Goal: Navigation & Orientation: Find specific page/section

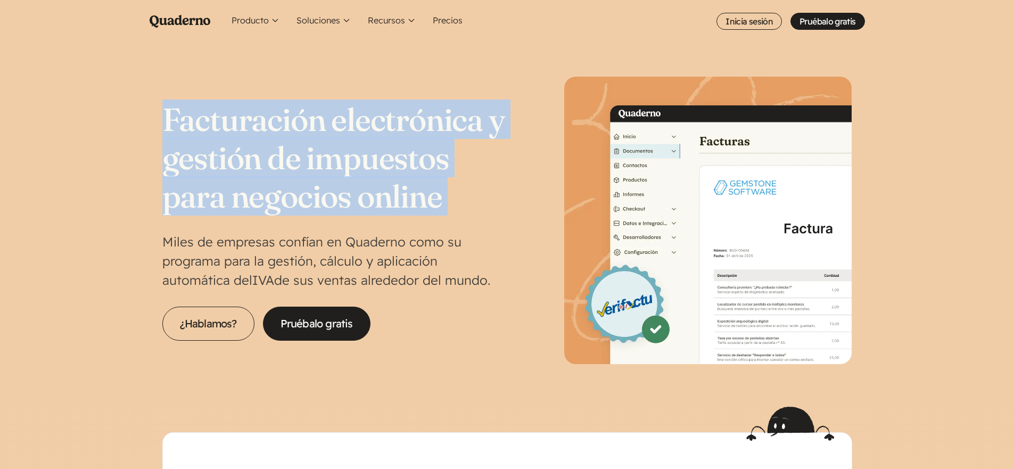
drag, startPoint x: 159, startPoint y: 116, endPoint x: 408, endPoint y: 242, distance: 279.0
click at [425, 225] on section "Facturación electrónica y gestión de impuestos para negocios online Miles de em…" at bounding box center [507, 225] width 1014 height 364
click at [216, 324] on link "¿Hablamos?" at bounding box center [208, 324] width 92 height 34
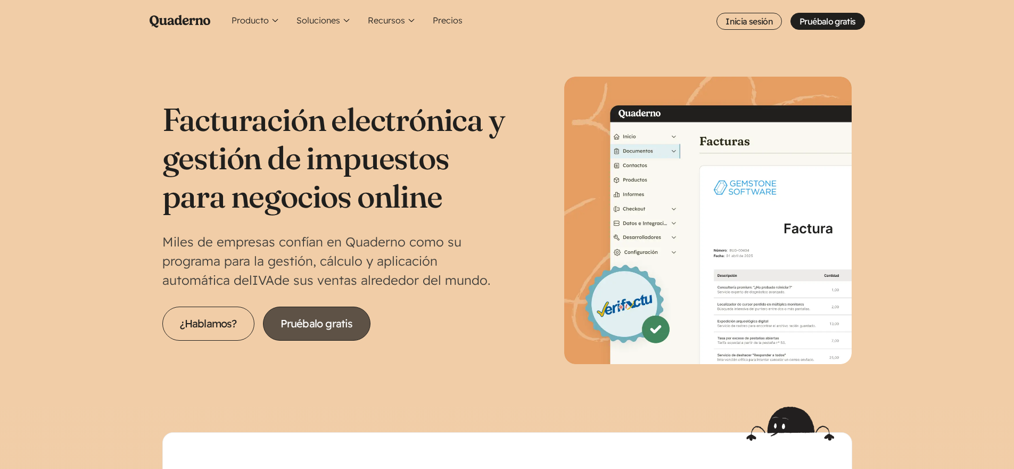
click at [333, 330] on link "Pruébalo gratis" at bounding box center [317, 324] width 108 height 34
click at [326, 330] on link "Pruébalo gratis" at bounding box center [317, 324] width 108 height 34
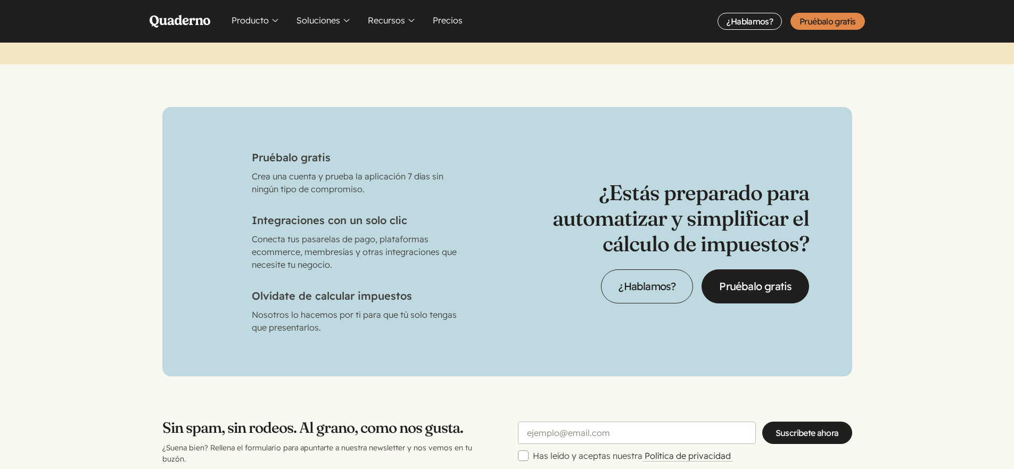
scroll to position [3251, 0]
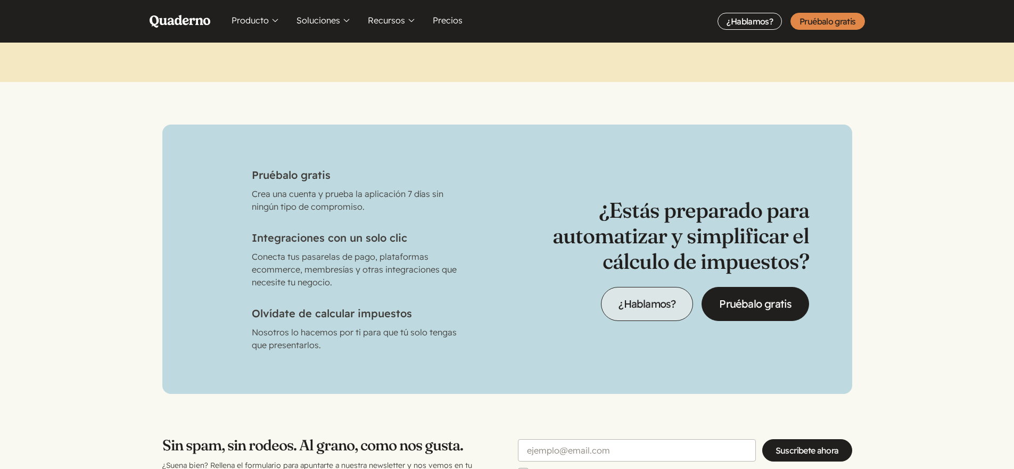
click at [659, 301] on link "¿Hablamos?" at bounding box center [647, 304] width 92 height 34
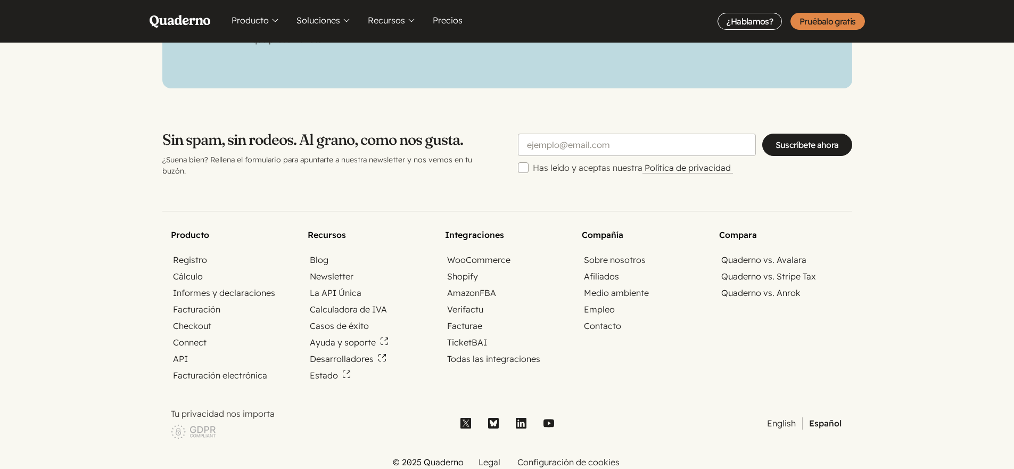
scroll to position [3612, 0]
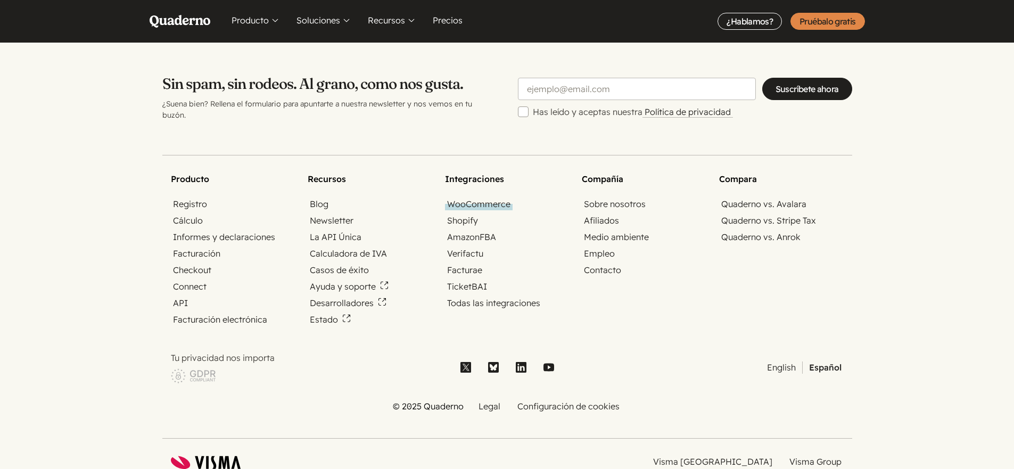
click at [466, 198] on link "WooCommerce" at bounding box center [479, 204] width 68 height 12
